Goal: Task Accomplishment & Management: Use online tool/utility

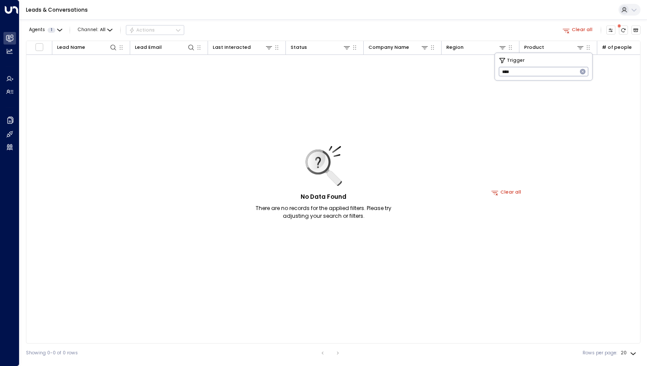
click at [582, 70] on icon "button" at bounding box center [583, 72] width 6 height 6
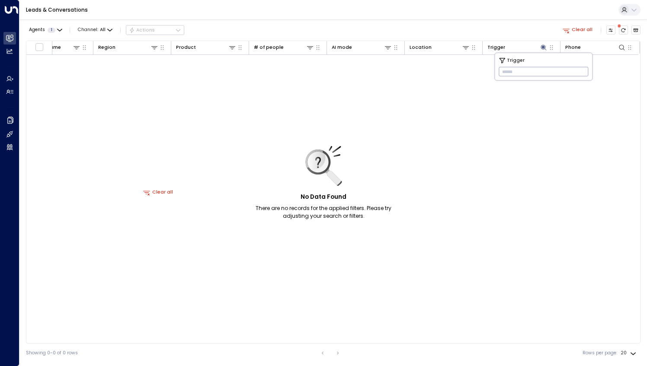
click at [520, 12] on div "Leads & Conversations" at bounding box center [333, 10] width 628 height 20
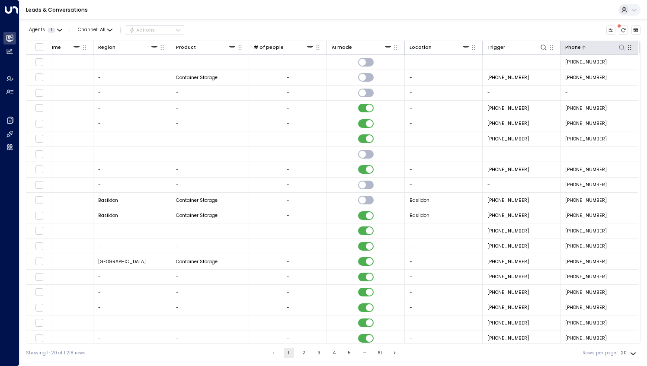
drag, startPoint x: 619, startPoint y: 48, endPoint x: 621, endPoint y: 52, distance: 4.7
click at [620, 48] on icon at bounding box center [621, 47] width 7 height 7
type input "**********"
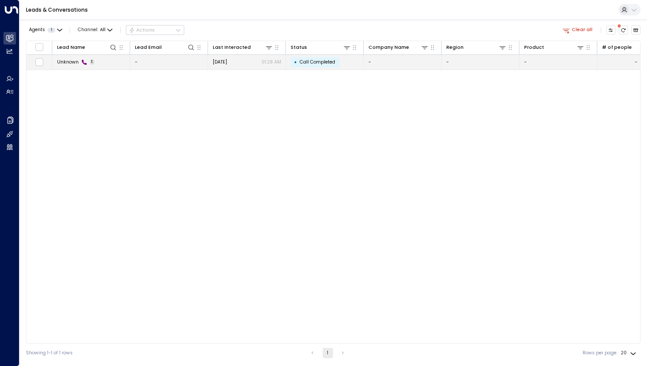
click at [65, 59] on span "Unknown" at bounding box center [68, 62] width 22 height 6
